Goal: Complete application form: Complete application form

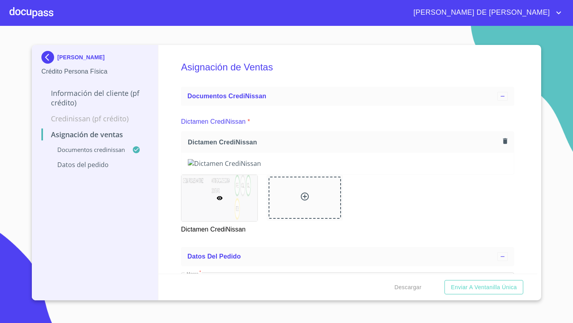
scroll to position [180, 0]
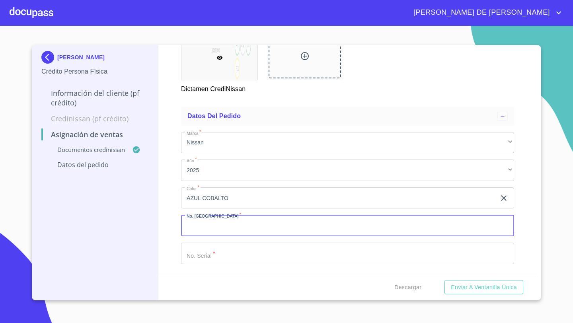
click at [195, 227] on input "Marca   *" at bounding box center [347, 225] width 333 height 21
type input "11911"
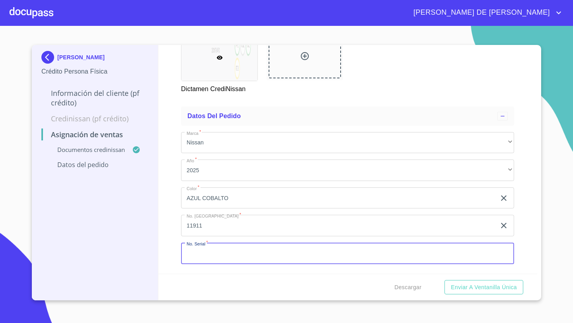
click at [204, 261] on input "Marca   *" at bounding box center [347, 253] width 333 height 21
paste input "[US_VEHICLE_IDENTIFICATION_NUMBER]"
type input "[US_VEHICLE_IDENTIFICATION_NUMBER]"
click at [174, 231] on div "Asignación de Ventas Documentos CrediNissan Dictamen CrediNissan * Dictamen Cre…" at bounding box center [347, 159] width 379 height 229
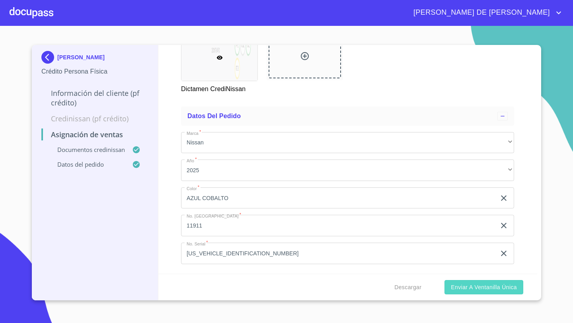
click at [485, 285] on span "Enviar a Ventanilla única" at bounding box center [484, 288] width 66 height 10
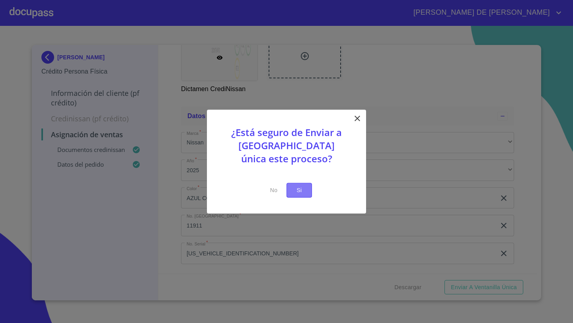
click at [294, 191] on span "Si" at bounding box center [299, 190] width 13 height 10
